Goal: Entertainment & Leisure: Browse casually

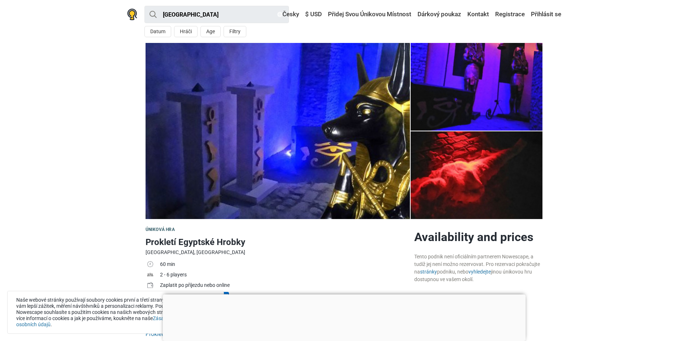
click at [377, 140] on img at bounding box center [278, 131] width 264 height 176
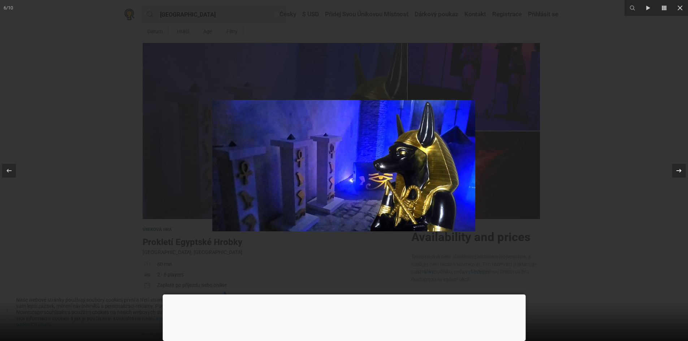
click at [673, 172] on div at bounding box center [679, 171] width 14 height 14
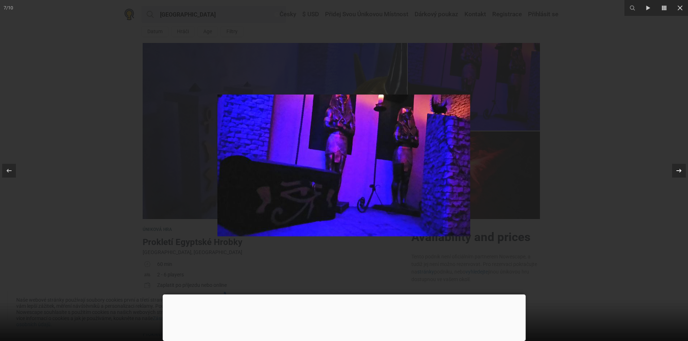
click at [673, 172] on div at bounding box center [679, 171] width 14 height 14
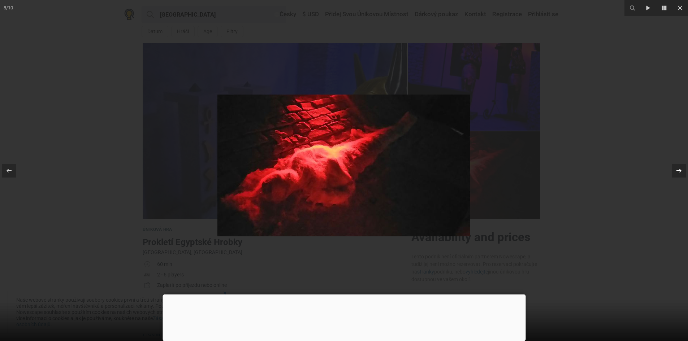
click at [673, 172] on div at bounding box center [679, 171] width 14 height 14
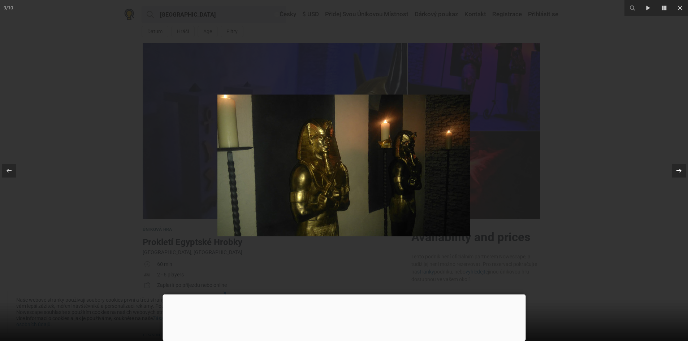
click at [673, 172] on div at bounding box center [679, 171] width 14 height 14
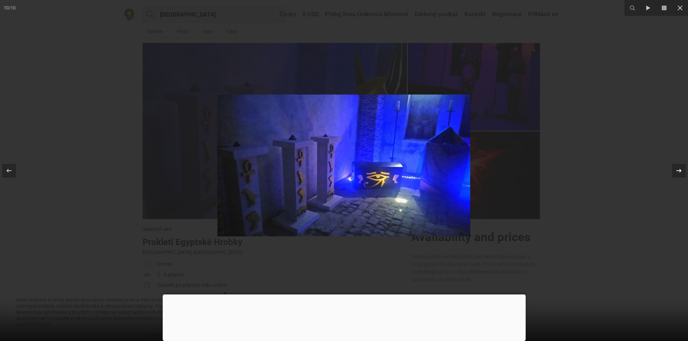
click at [673, 172] on div at bounding box center [679, 171] width 14 height 14
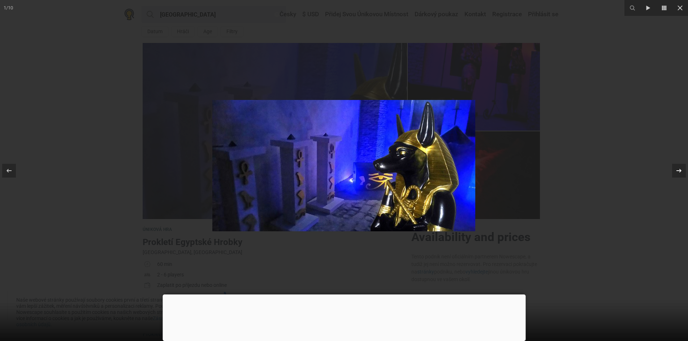
click at [673, 172] on div at bounding box center [679, 171] width 14 height 14
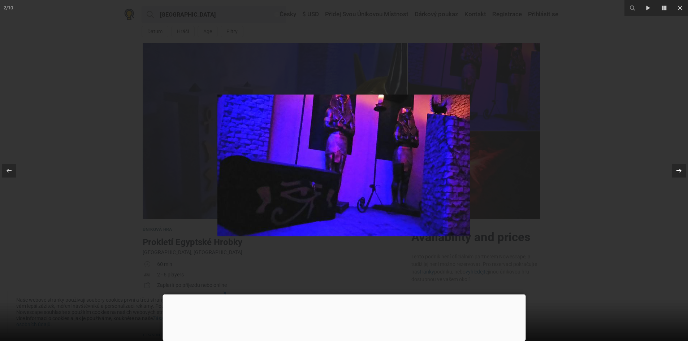
click at [673, 172] on div at bounding box center [679, 171] width 14 height 14
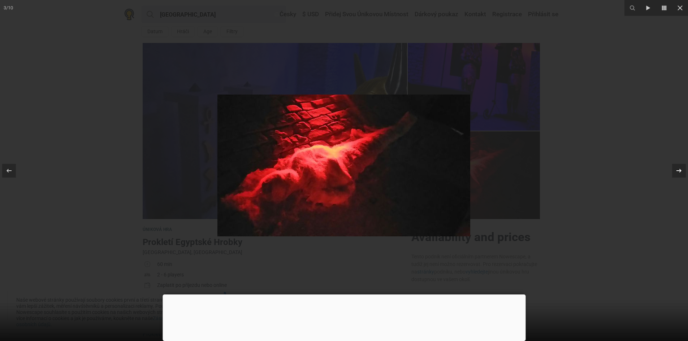
click at [673, 172] on div at bounding box center [679, 171] width 14 height 14
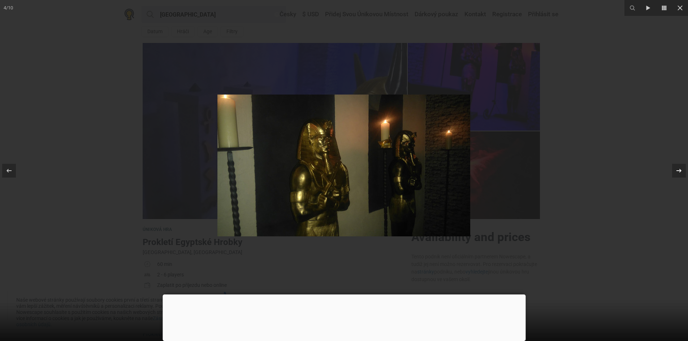
click at [673, 172] on div at bounding box center [679, 171] width 14 height 14
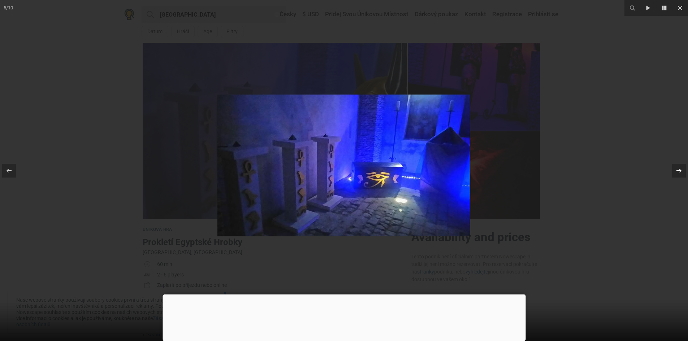
click at [673, 172] on div at bounding box center [679, 171] width 14 height 14
